Goal: Transaction & Acquisition: Purchase product/service

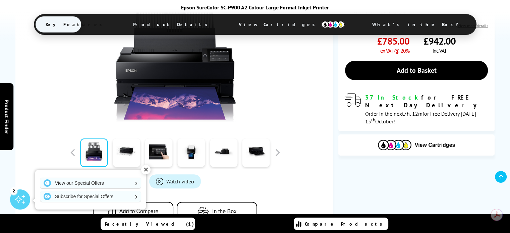
scroll to position [168, 0]
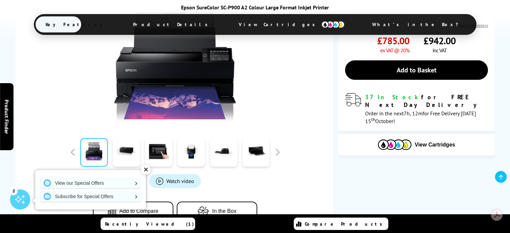
click at [148, 170] on div "✕" at bounding box center [145, 169] width 9 height 9
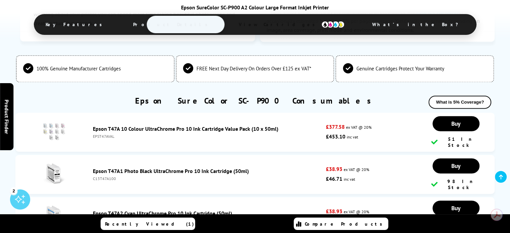
scroll to position [1016, 0]
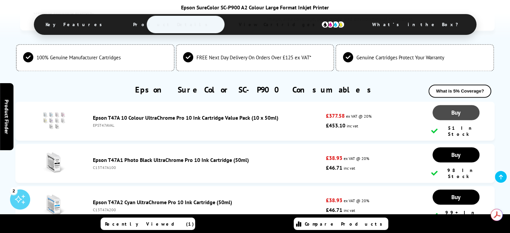
click at [452, 115] on span "Buy" at bounding box center [455, 113] width 9 height 8
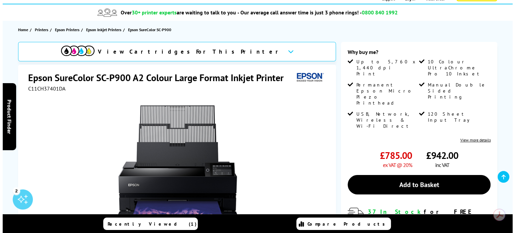
scroll to position [45, 0]
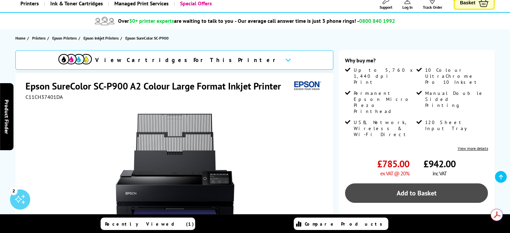
click at [417, 183] on link "Add to Basket" at bounding box center [416, 192] width 143 height 19
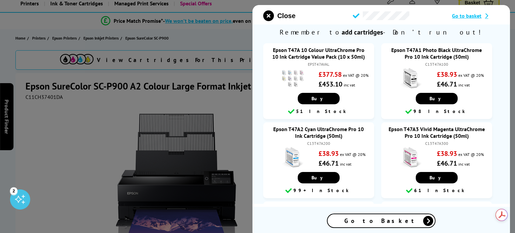
click at [393, 219] on span "Go to Basket" at bounding box center [381, 221] width 74 height 8
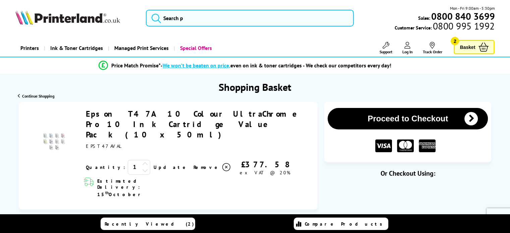
click at [475, 45] on span "Basket" at bounding box center [466, 47] width 15 height 9
